Goal: Task Accomplishment & Management: Complete application form

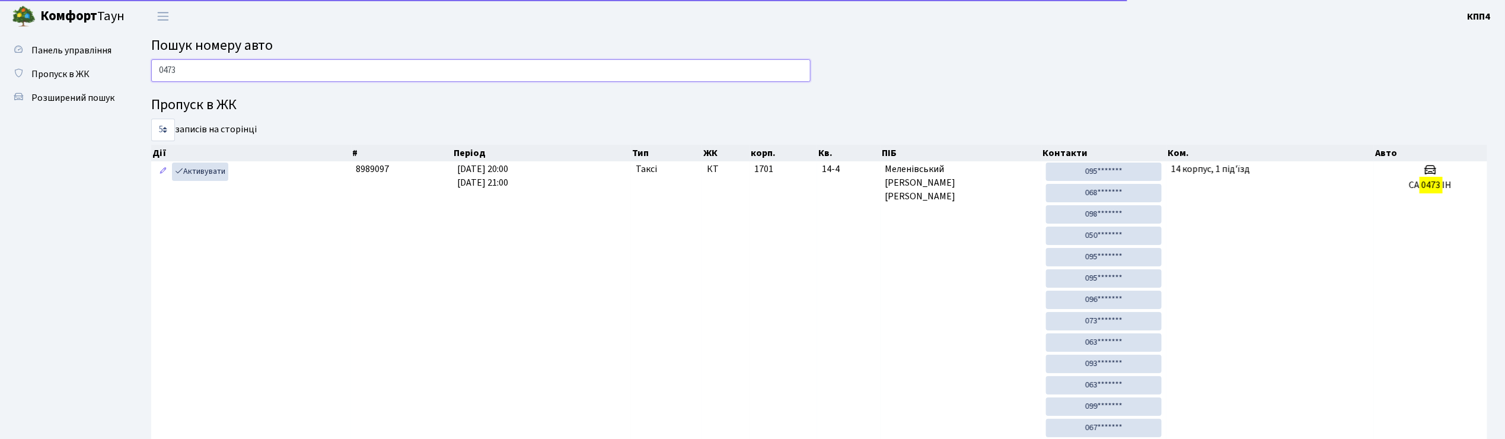
type input "0473"
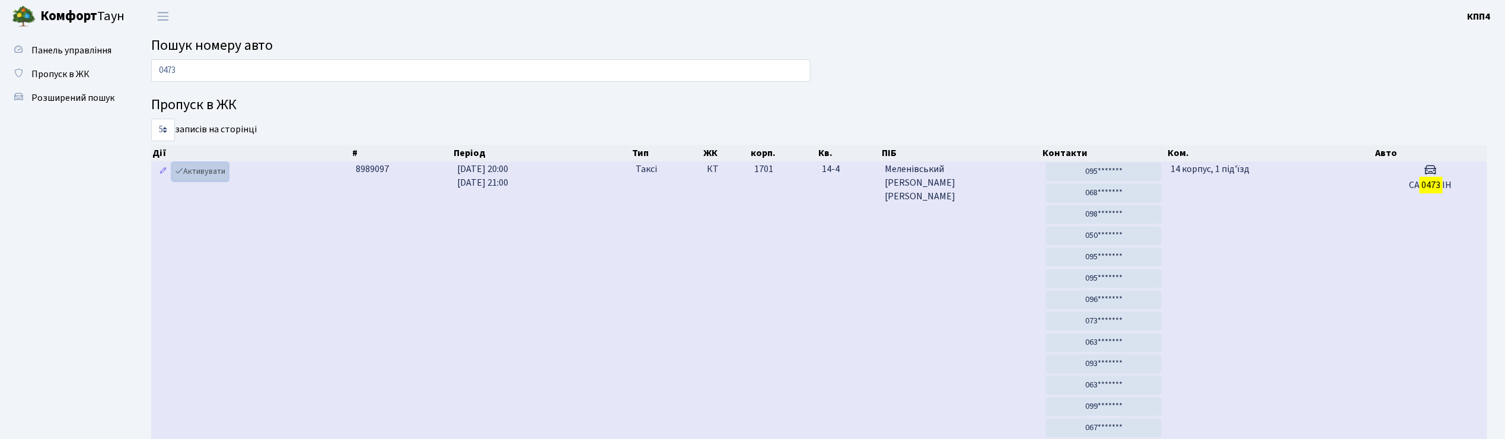
click at [214, 170] on link "Активувати" at bounding box center [200, 172] width 56 height 18
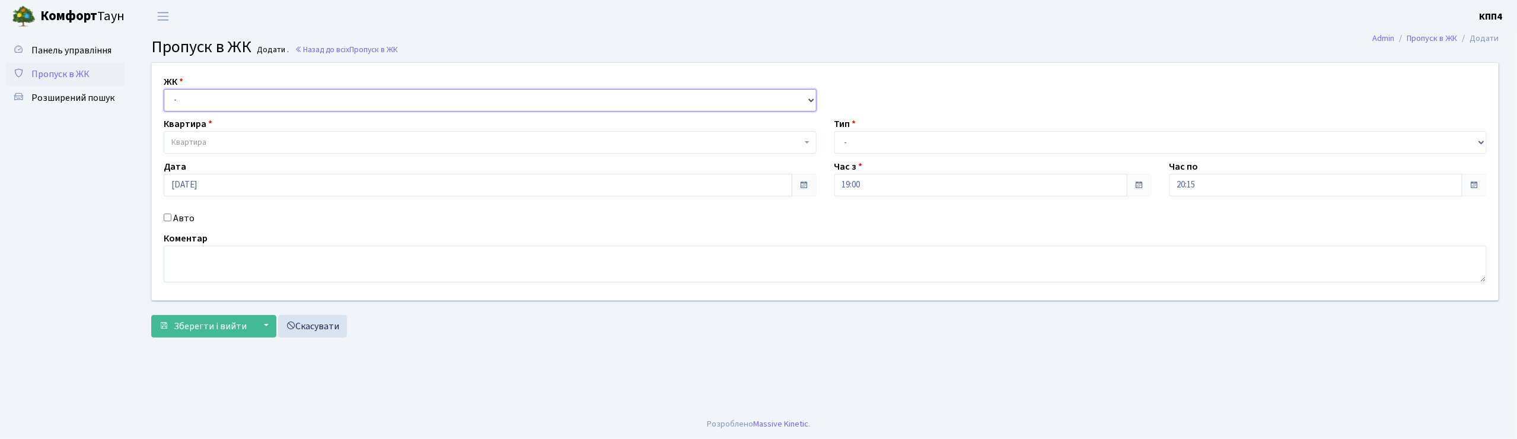
click at [233, 100] on select "- КТ, вул. Регенераторна, 4 КТ2, просп. Соборності, 17 КТ3, вул. Березнева, 16 …" at bounding box center [490, 100] width 653 height 23
select select "271"
click at [164, 89] on select "- КТ, вул. Регенераторна, 4 КТ2, просп. [STREET_ADDRESS] [STREET_ADDRESS] [PERS…" at bounding box center [490, 100] width 653 height 23
select select
click at [245, 146] on span "Квартира" at bounding box center [486, 142] width 630 height 12
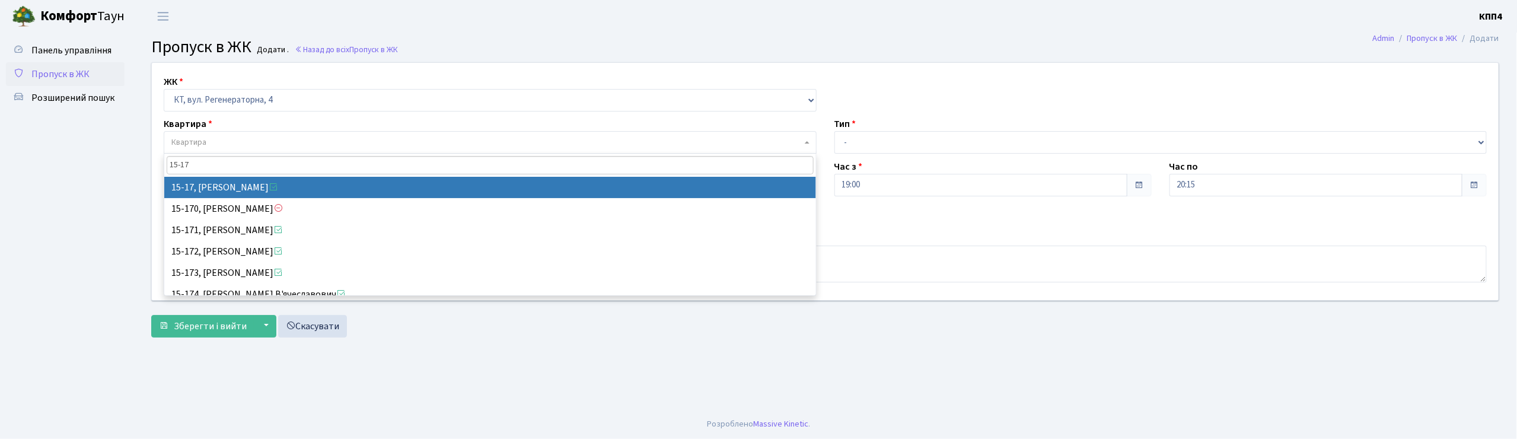
type input "15-17"
select select "8792"
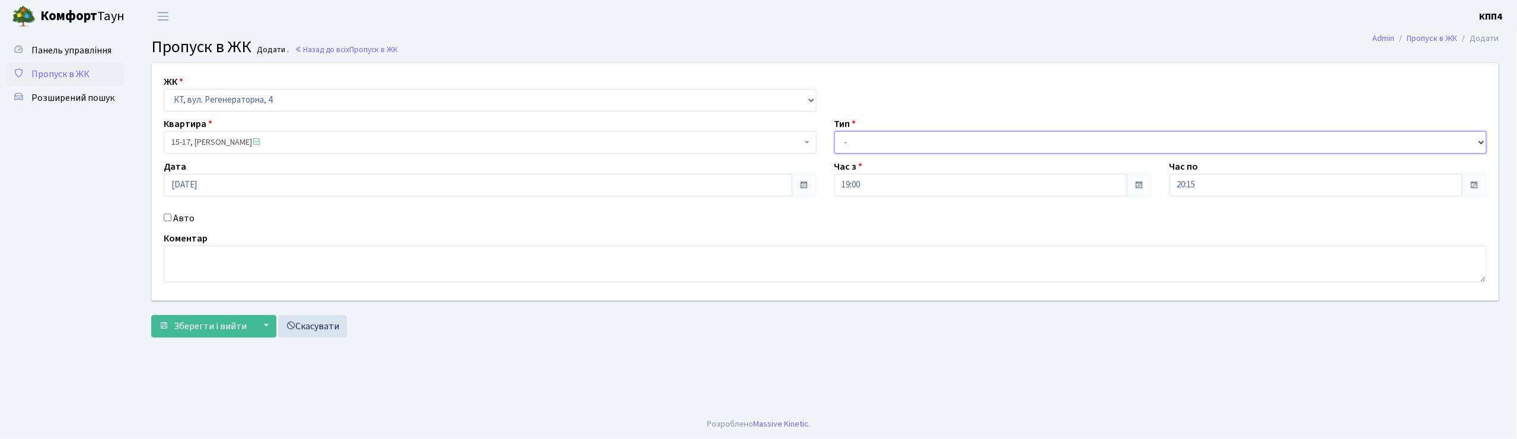
click at [915, 140] on select "- Доставка Таксі Гості Сервіс" at bounding box center [1161, 142] width 653 height 23
select select "1"
click at [835, 131] on select "- Доставка Таксі Гості Сервіс" at bounding box center [1161, 142] width 653 height 23
click at [212, 331] on span "Зберегти і вийти" at bounding box center [210, 326] width 73 height 13
click at [167, 217] on input "Авто" at bounding box center [168, 218] width 8 height 8
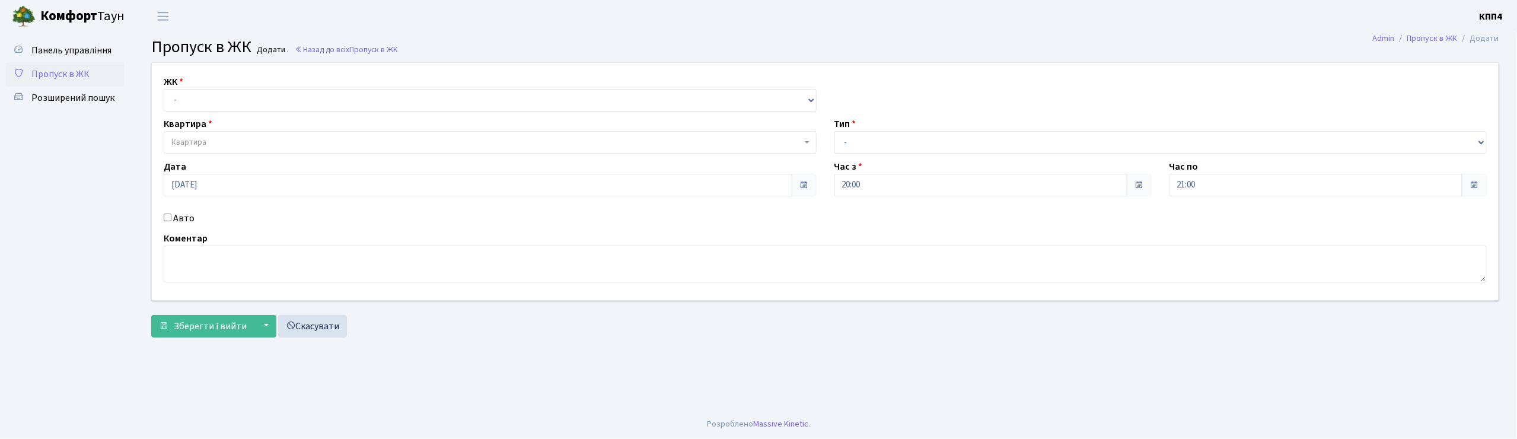
checkbox input "true"
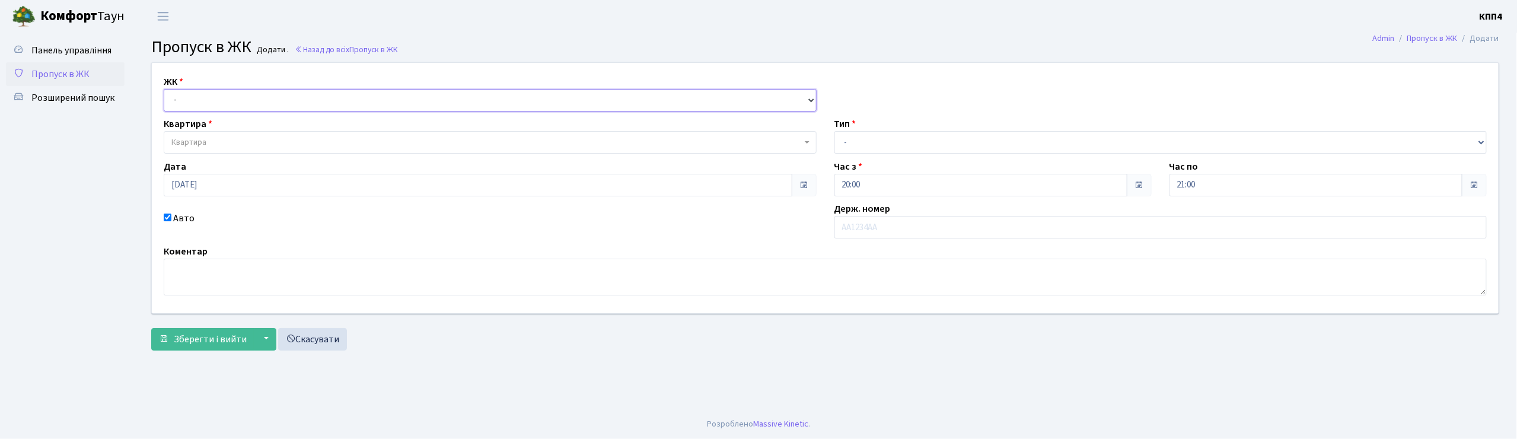
click at [364, 94] on select "- КТ, вул. Регенераторна, 4 КТ2, просп. Соборності, 17 КТ3, вул. Березнева, 16 …" at bounding box center [490, 100] width 653 height 23
select select "304"
click at [164, 89] on select "- КТ, вул. Регенераторна, 4 КТ2, просп. Соборності, 17 КТ3, вул. Березнева, 16 …" at bounding box center [490, 100] width 653 height 23
select select
click at [871, 221] on input "text" at bounding box center [1161, 227] width 653 height 23
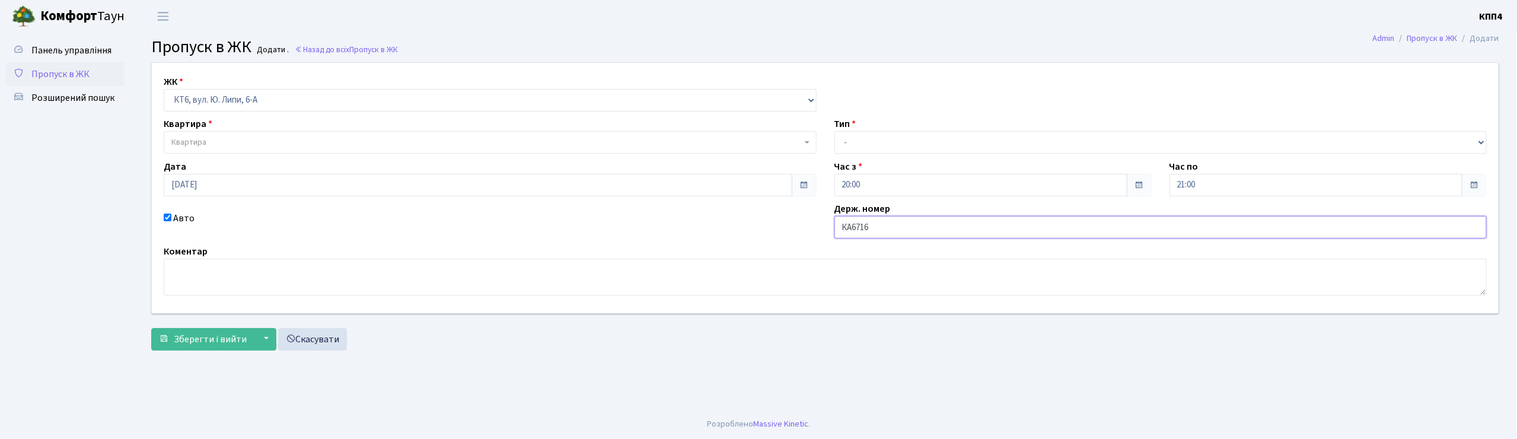
type input "КА6716ВА"
click at [330, 97] on select "- КТ, вул. Регенераторна, 4 КТ2, просп. Соборності, 17 КТ3, вул. Березнева, 16 …" at bounding box center [490, 100] width 653 height 23
select select "296"
click at [164, 89] on select "- КТ, вул. Регенераторна, 4 КТ2, просп. Соборності, 17 КТ3, вул. Березнева, 16 …" at bounding box center [490, 100] width 653 height 23
select select
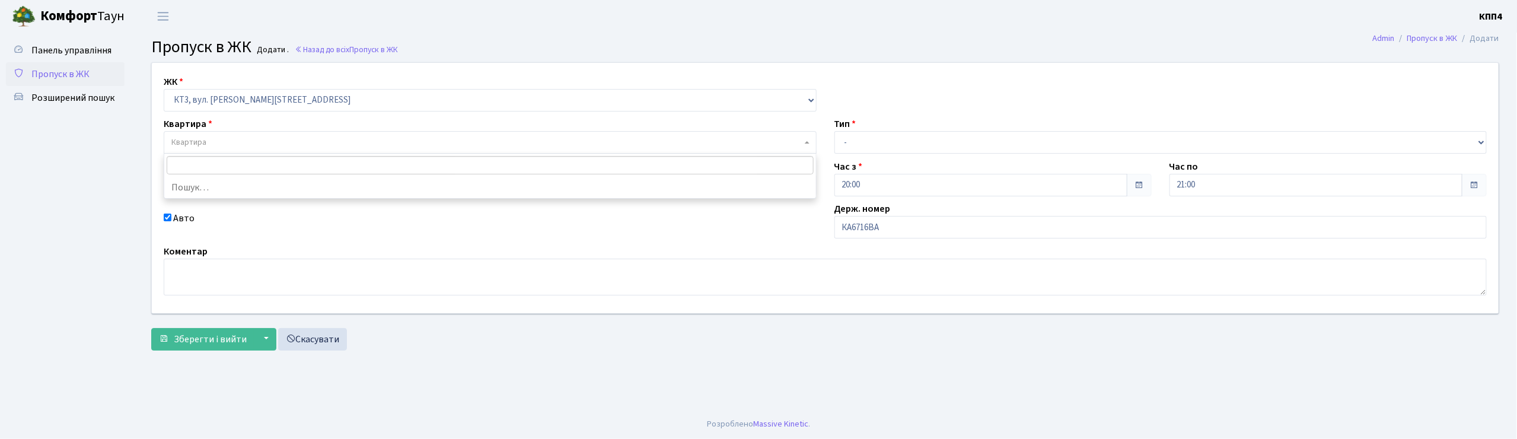
click at [342, 148] on span "Квартира" at bounding box center [486, 142] width 630 height 12
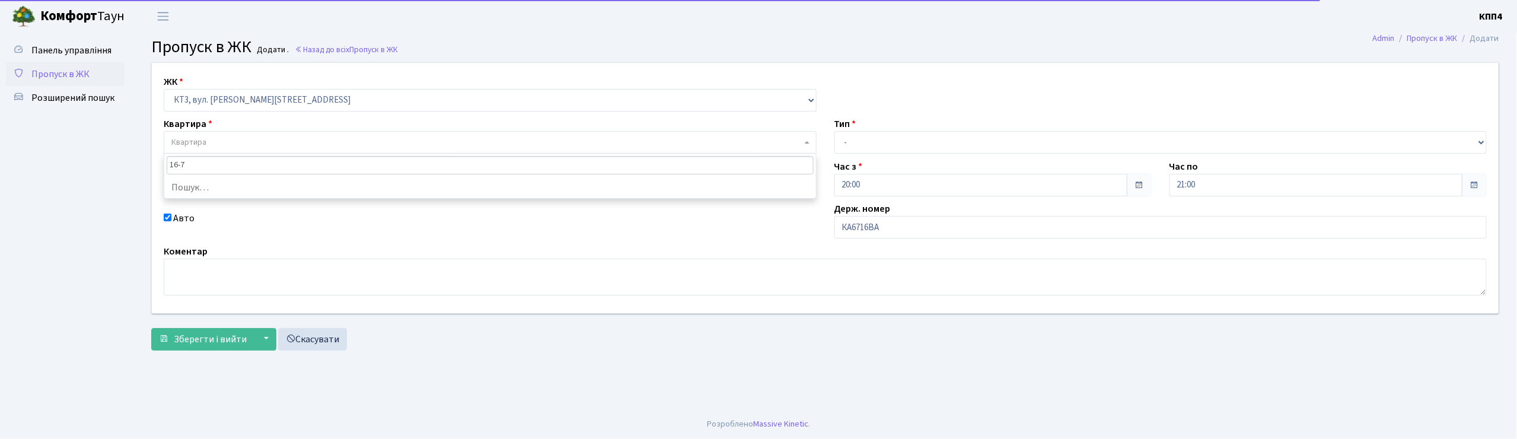
type input "16-78"
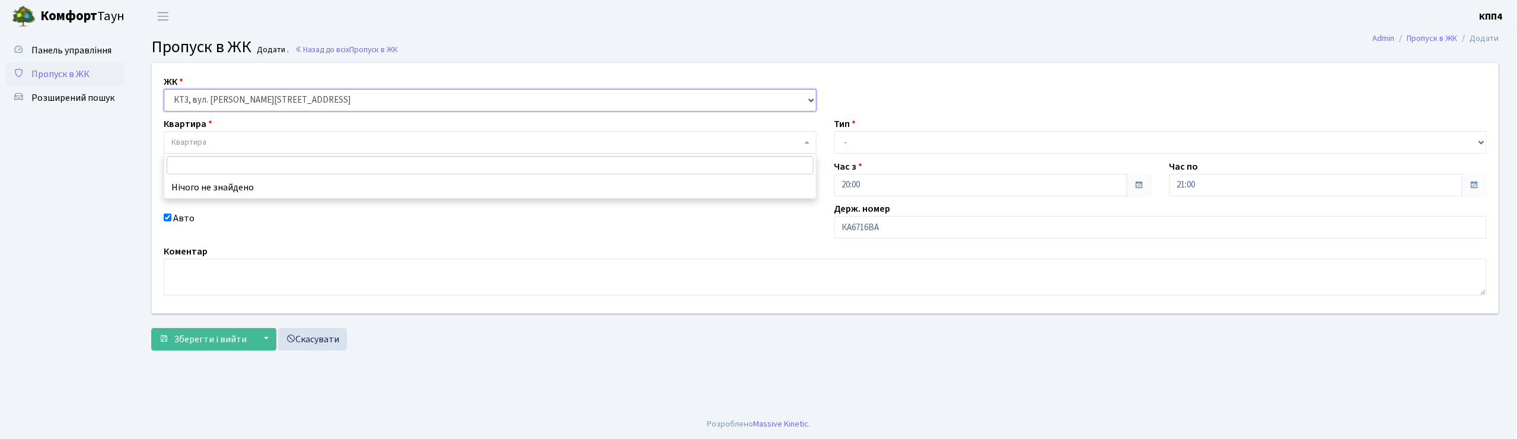
click at [274, 95] on select "- КТ, вул. Регенераторна, 4 КТ2, просп. Соборності, 17 КТ3, вул. Березнева, 16 …" at bounding box center [490, 100] width 653 height 23
select select "271"
click at [164, 89] on select "- КТ, вул. Регенераторна, 4 КТ2, просп. Соборності, 17 КТ3, вул. Березнева, 16 …" at bounding box center [490, 100] width 653 height 23
select select
click at [276, 138] on span "Квартира" at bounding box center [486, 142] width 630 height 12
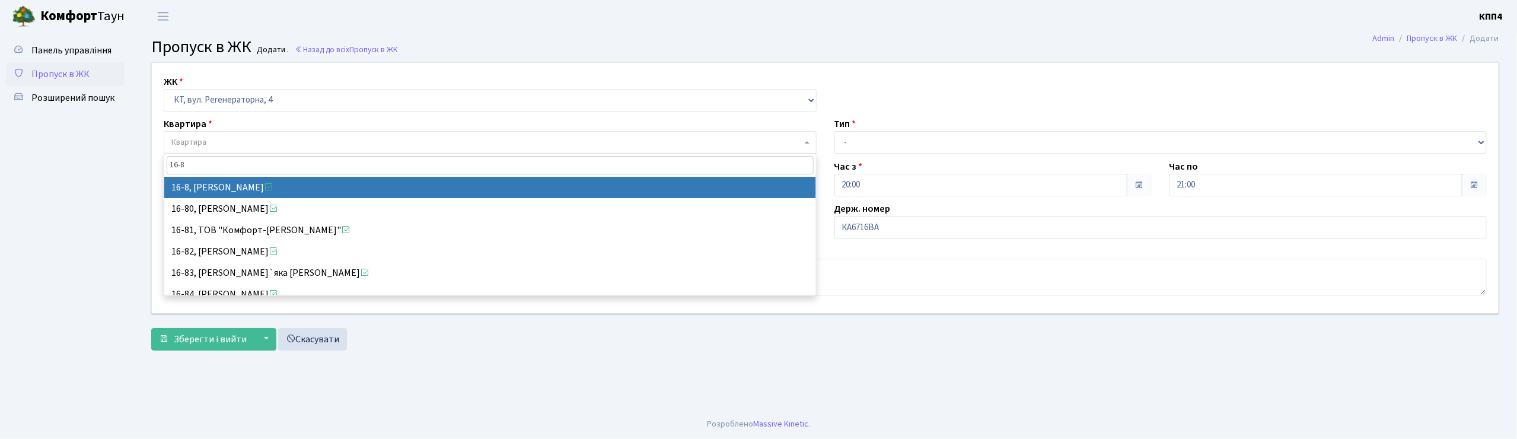
type input "16-8"
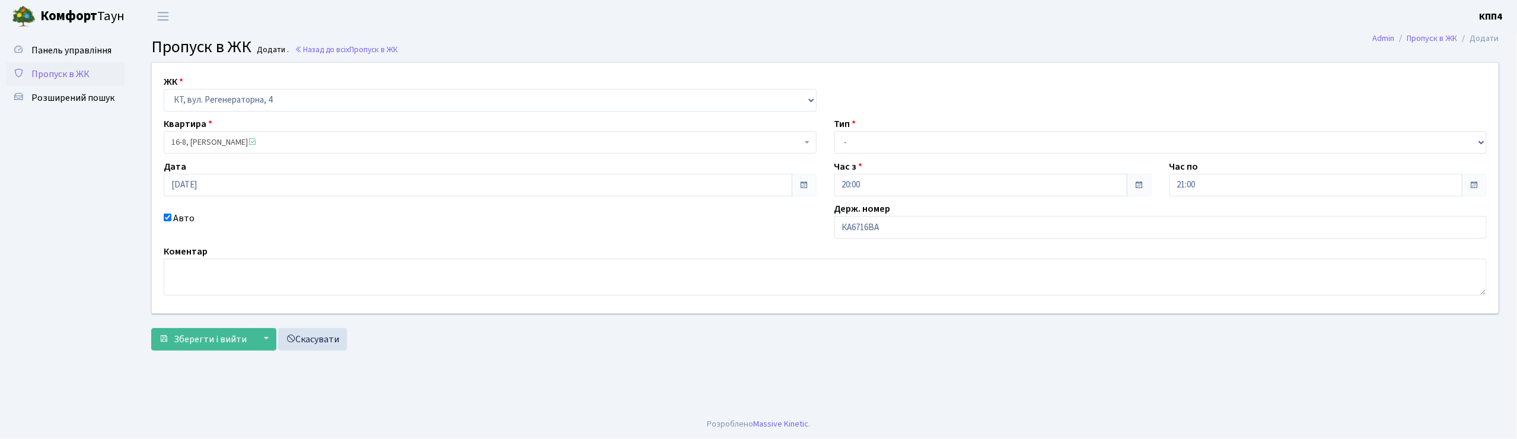
select select "8569"
click at [909, 141] on select "- Доставка Таксі Гості Сервіс" at bounding box center [1161, 142] width 653 height 23
click at [835, 131] on select "- Доставка Таксі Гості Сервіс" at bounding box center [1161, 142] width 653 height 23
click at [880, 145] on select "- Доставка Таксі Гості Сервіс" at bounding box center [1161, 142] width 653 height 23
select select "2"
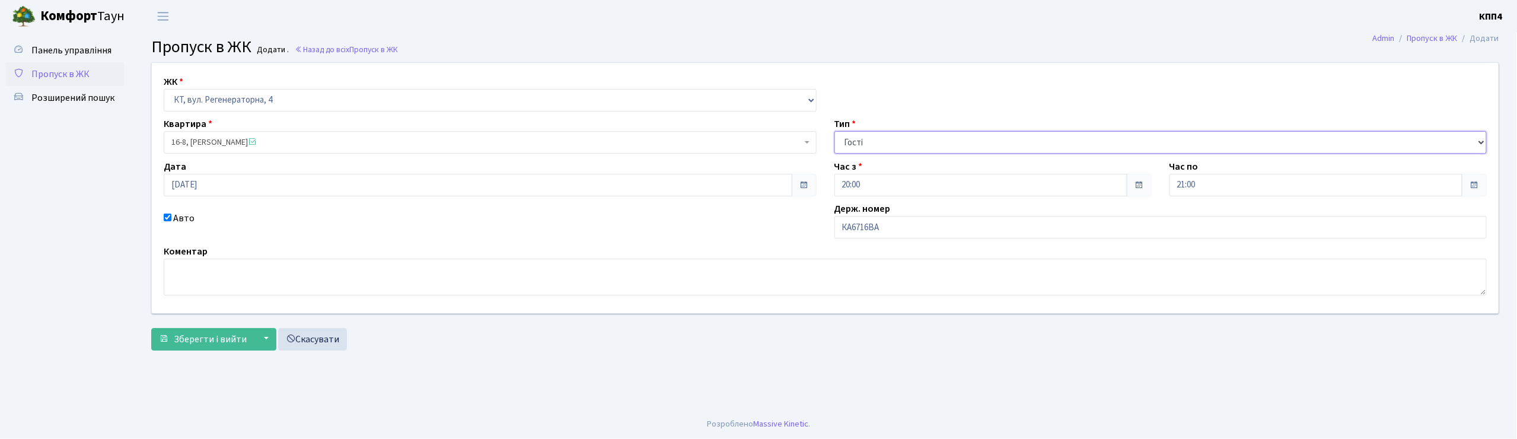
click at [835, 131] on select "- Доставка Таксі Гості Сервіс" at bounding box center [1161, 142] width 653 height 23
click at [183, 345] on span "Зберегти і вийти" at bounding box center [210, 339] width 73 height 13
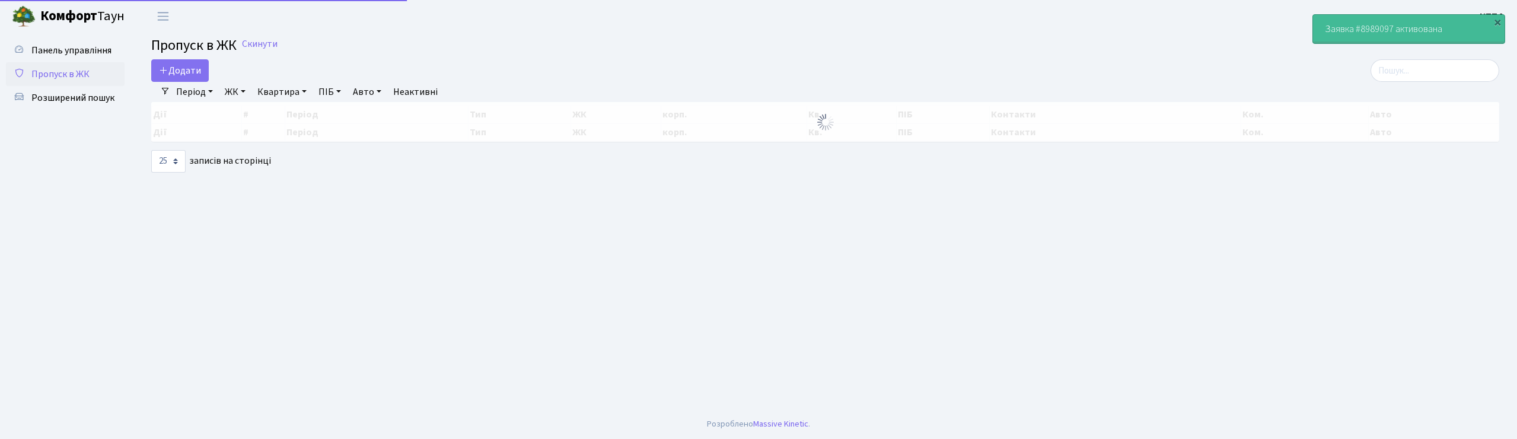
select select "25"
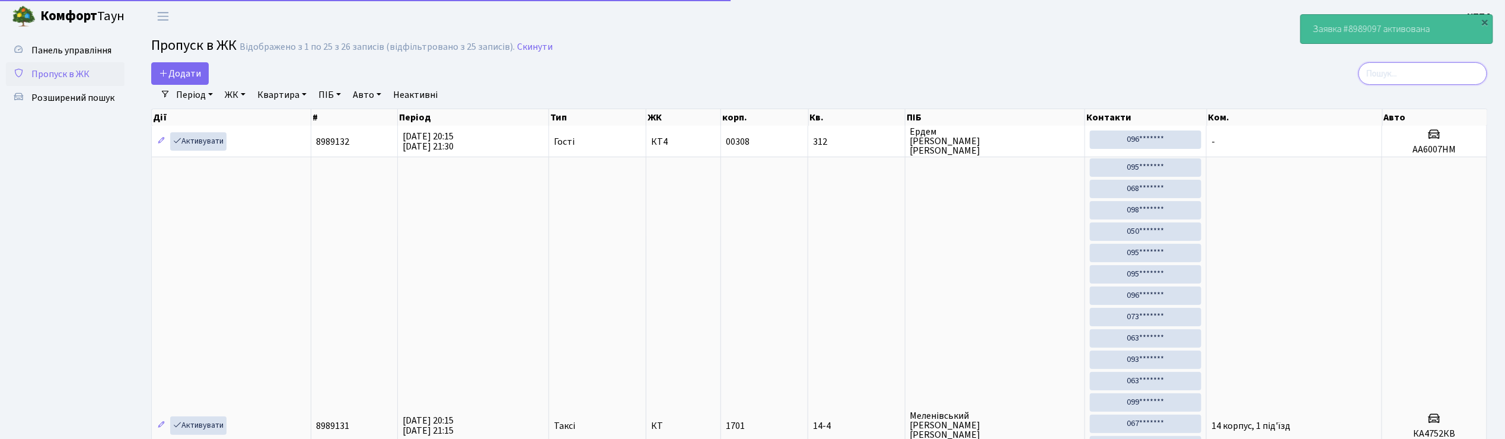
click at [1448, 72] on input "search" at bounding box center [1423, 73] width 129 height 23
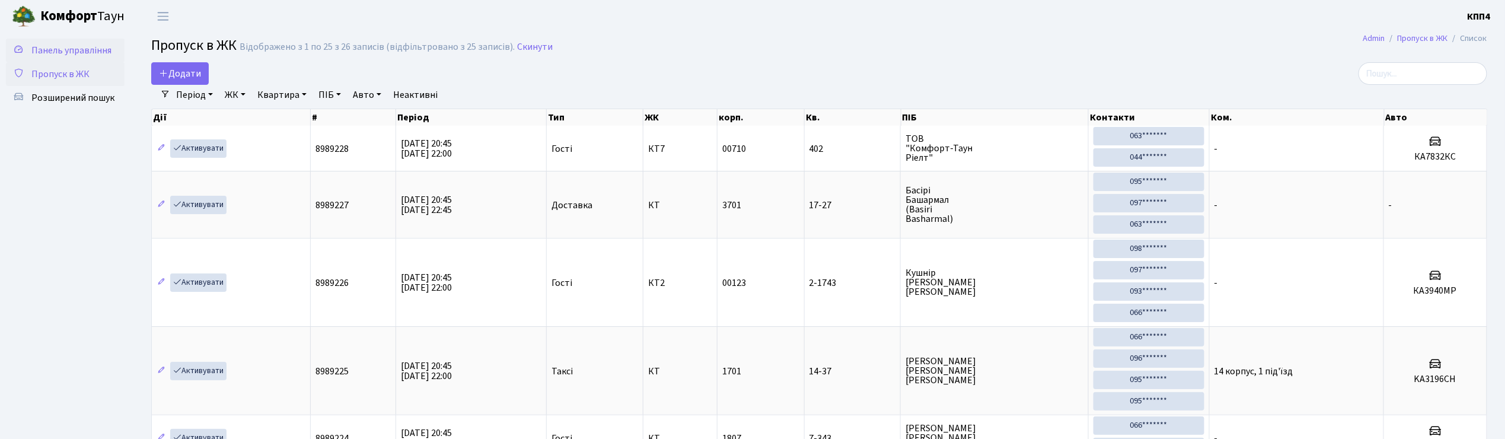
click at [104, 58] on link "Панель управління" at bounding box center [65, 51] width 119 height 24
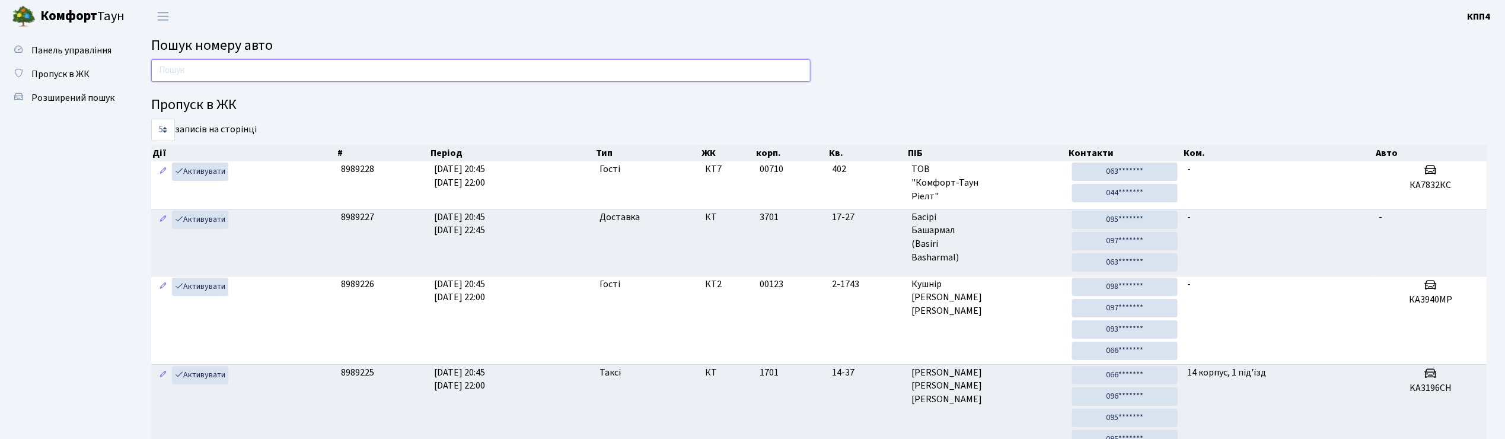
click at [218, 62] on input "text" at bounding box center [481, 70] width 660 height 23
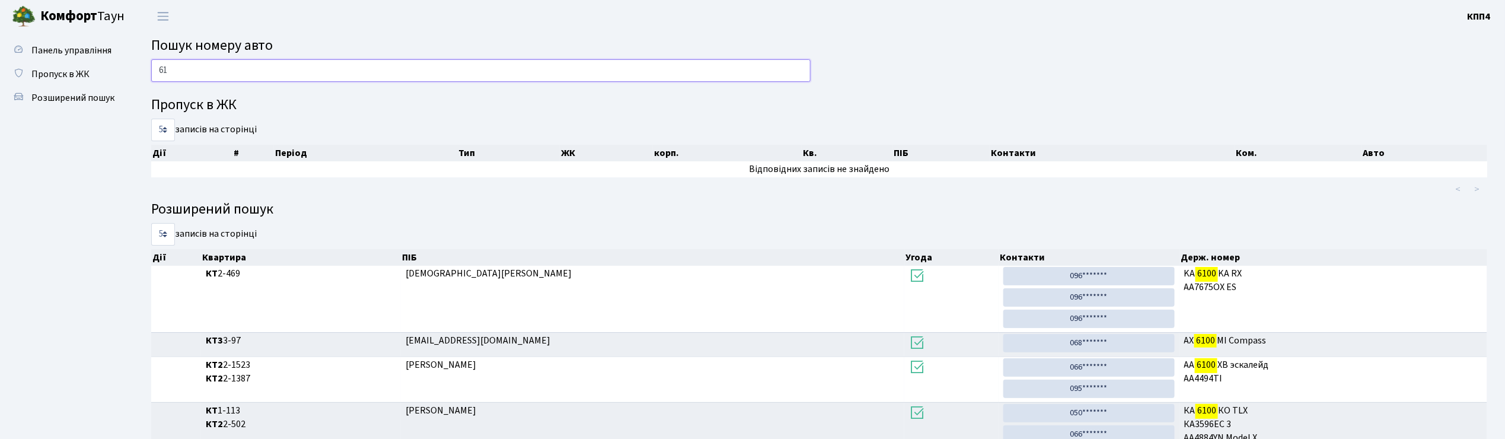
type input "6"
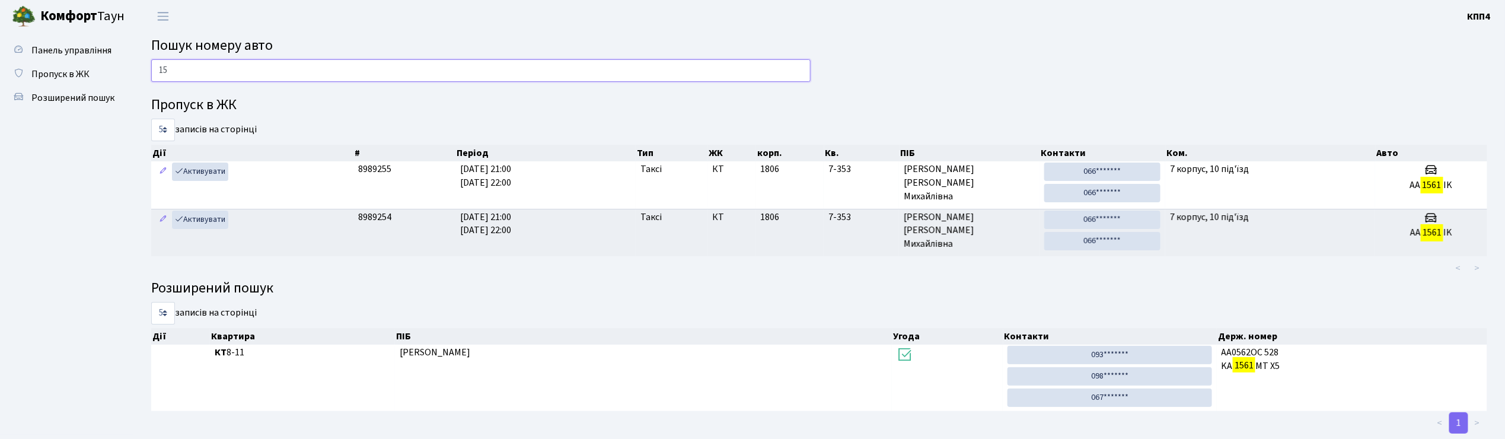
type input "1"
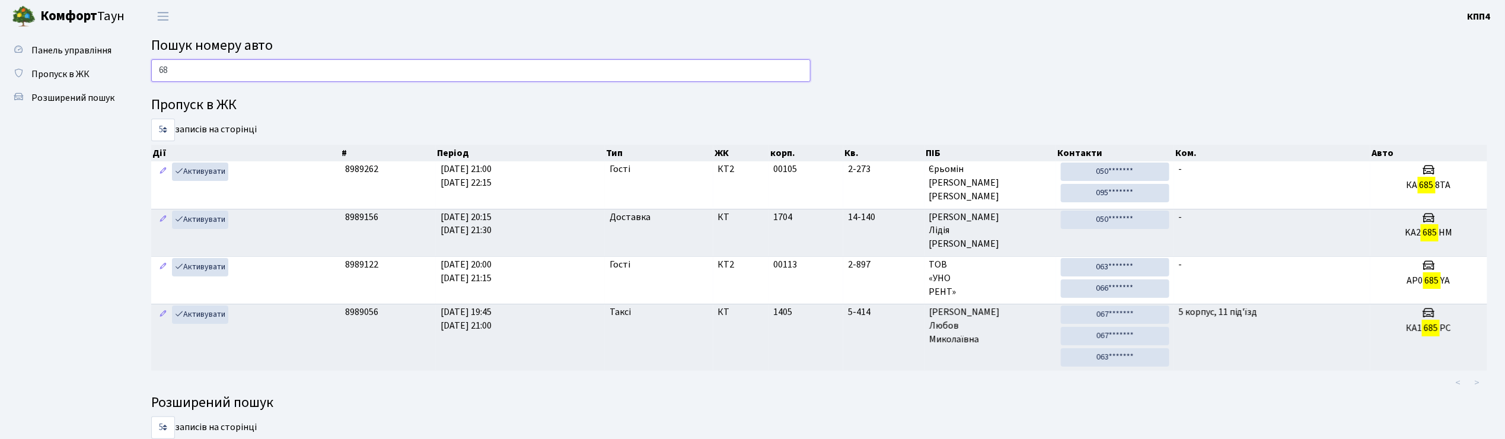
type input "6"
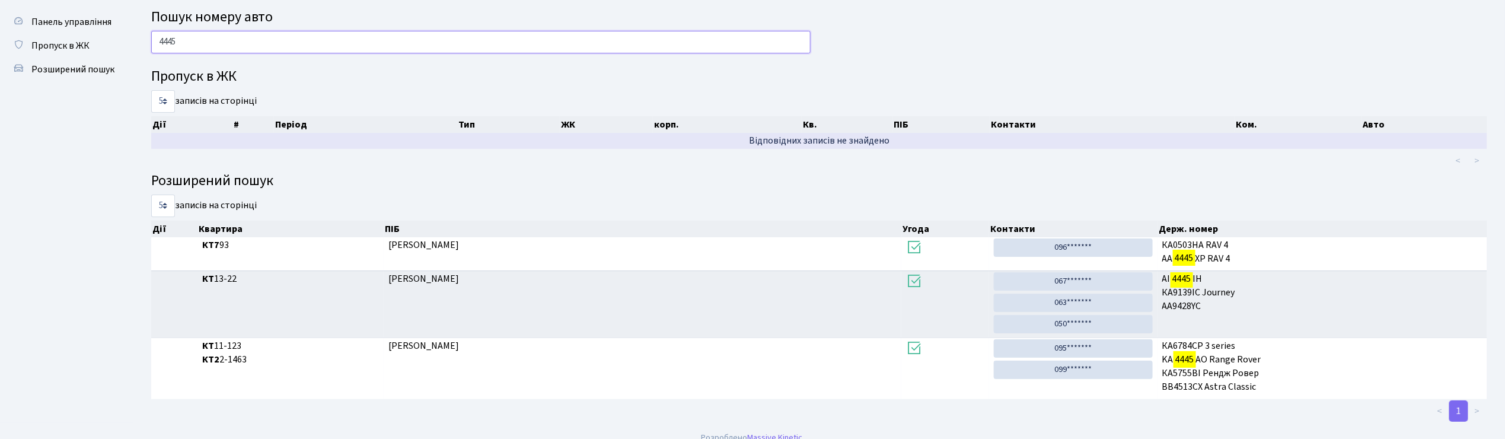
scroll to position [43, 0]
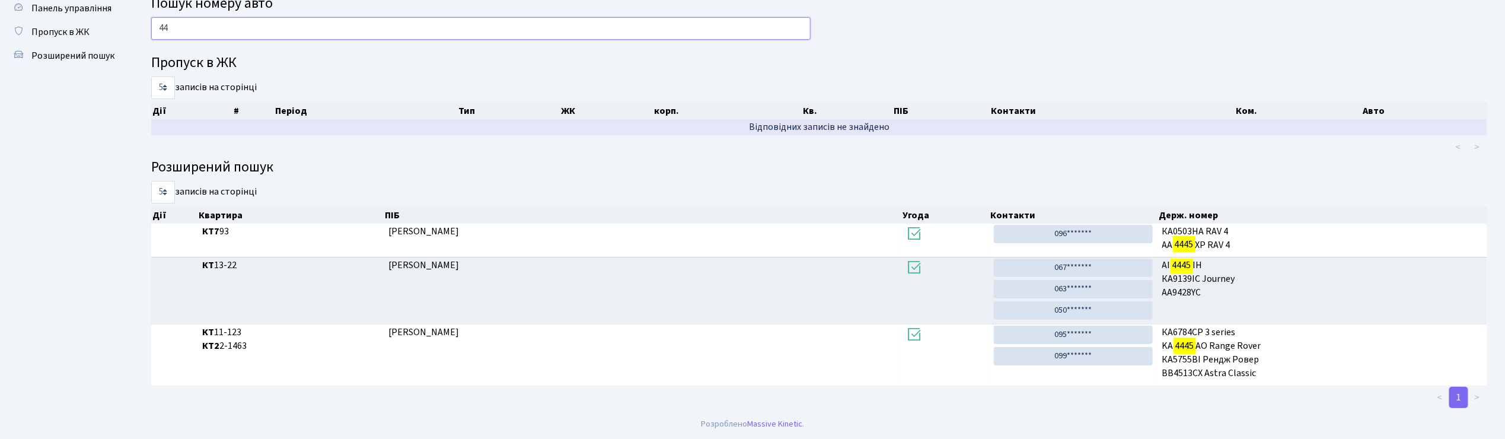
type input "4"
